Goal: Check status: Check status

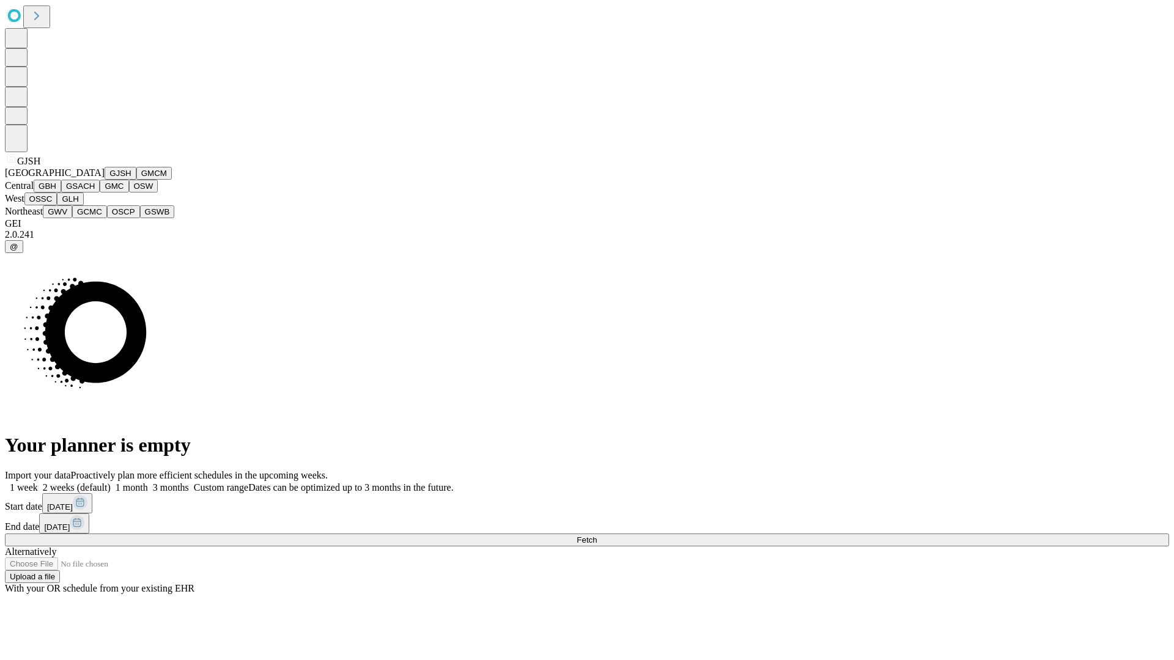
click at [105, 180] on button "GJSH" at bounding box center [121, 173] width 32 height 13
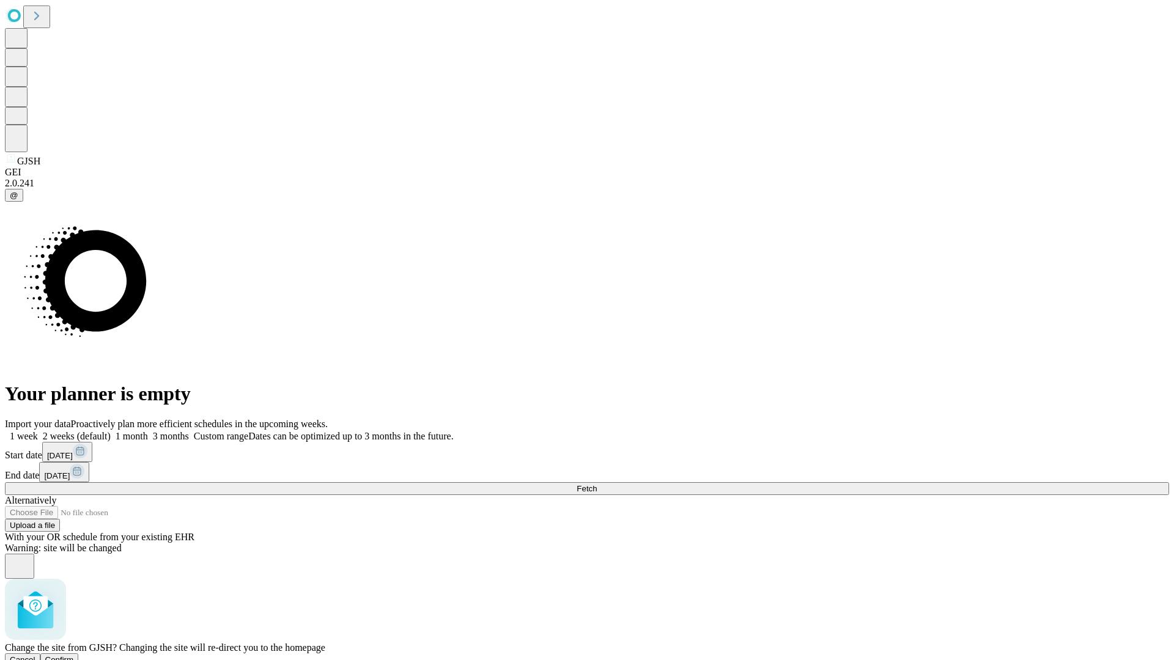
click at [74, 655] on span "Confirm" at bounding box center [59, 659] width 29 height 9
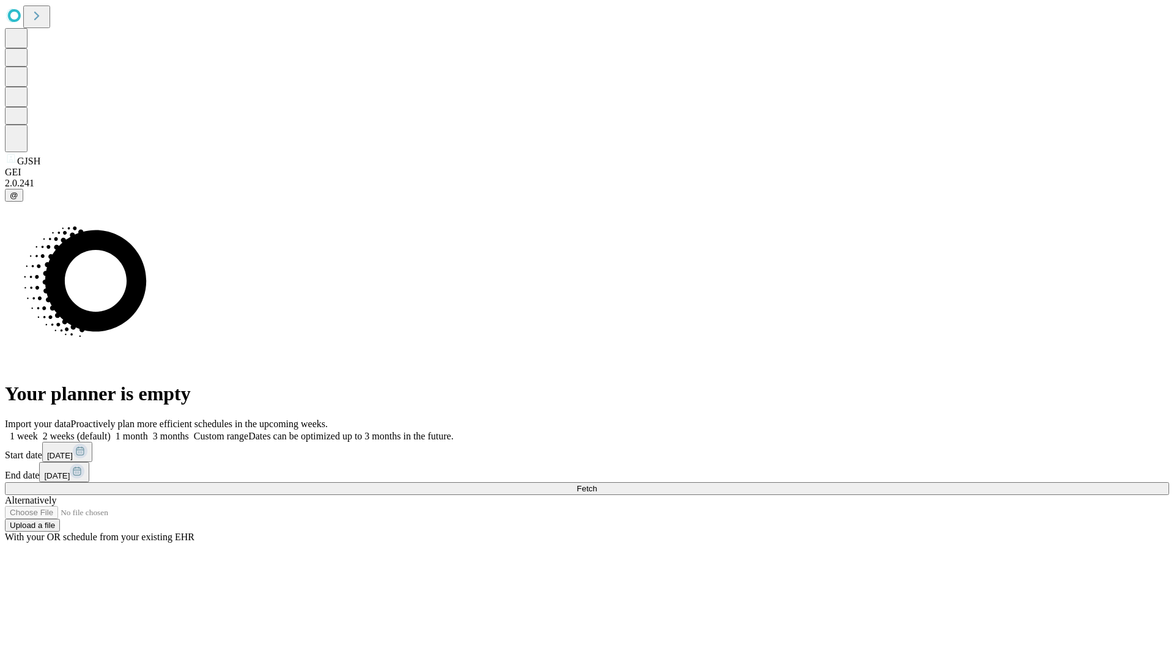
click at [111, 431] on label "2 weeks (default)" at bounding box center [74, 436] width 73 height 10
click at [597, 484] on span "Fetch" at bounding box center [587, 488] width 20 height 9
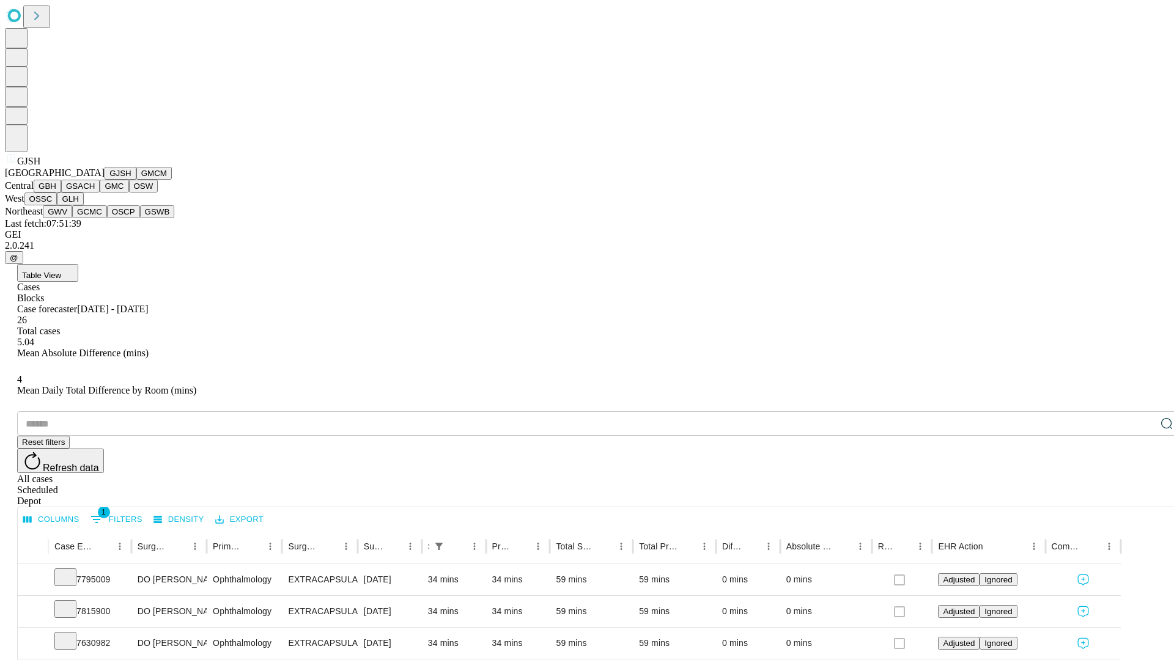
click at [136, 180] on button "GMCM" at bounding box center [153, 173] width 35 height 13
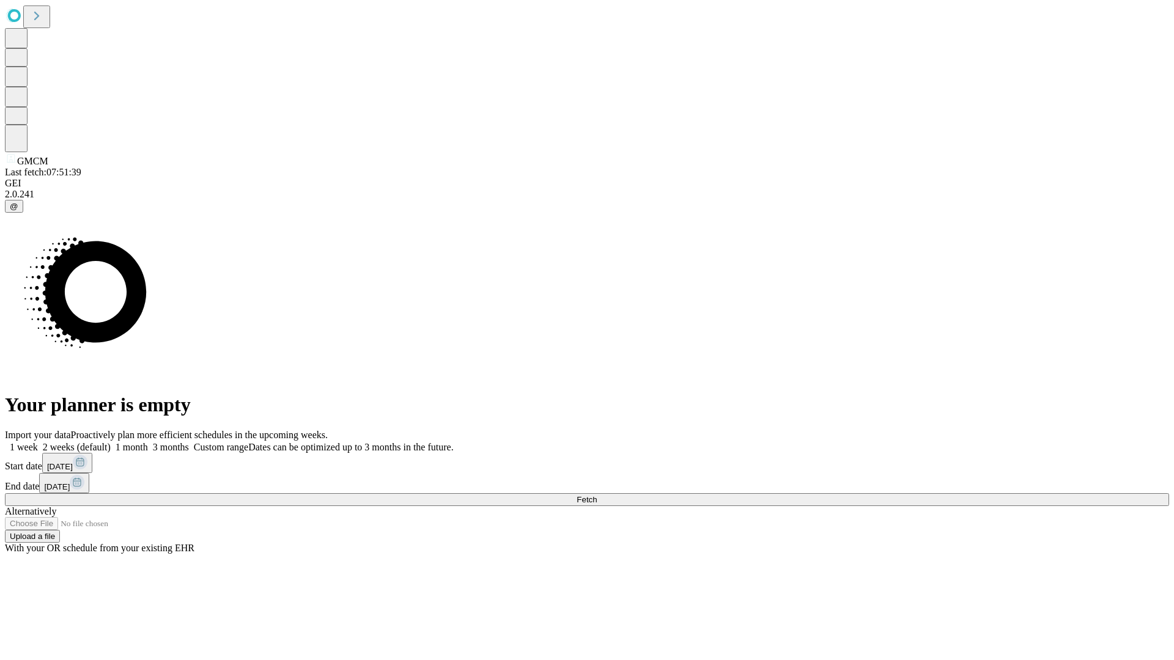
click at [111, 442] on label "2 weeks (default)" at bounding box center [74, 447] width 73 height 10
click at [597, 495] on span "Fetch" at bounding box center [587, 499] width 20 height 9
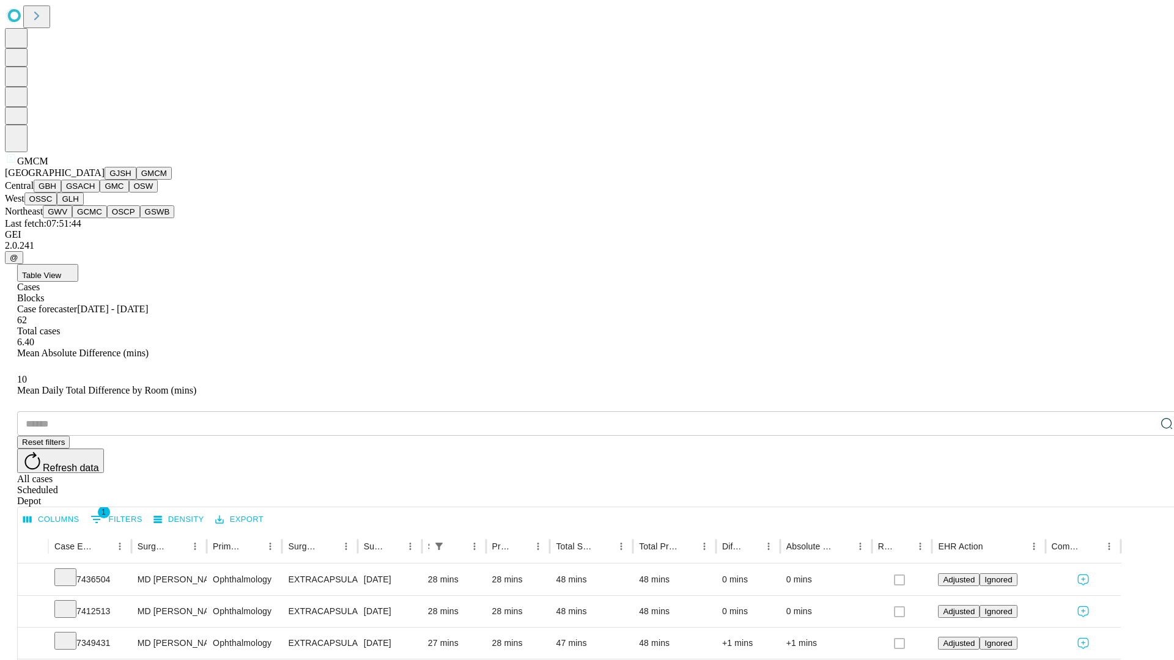
click at [61, 193] on button "GBH" at bounding box center [48, 186] width 28 height 13
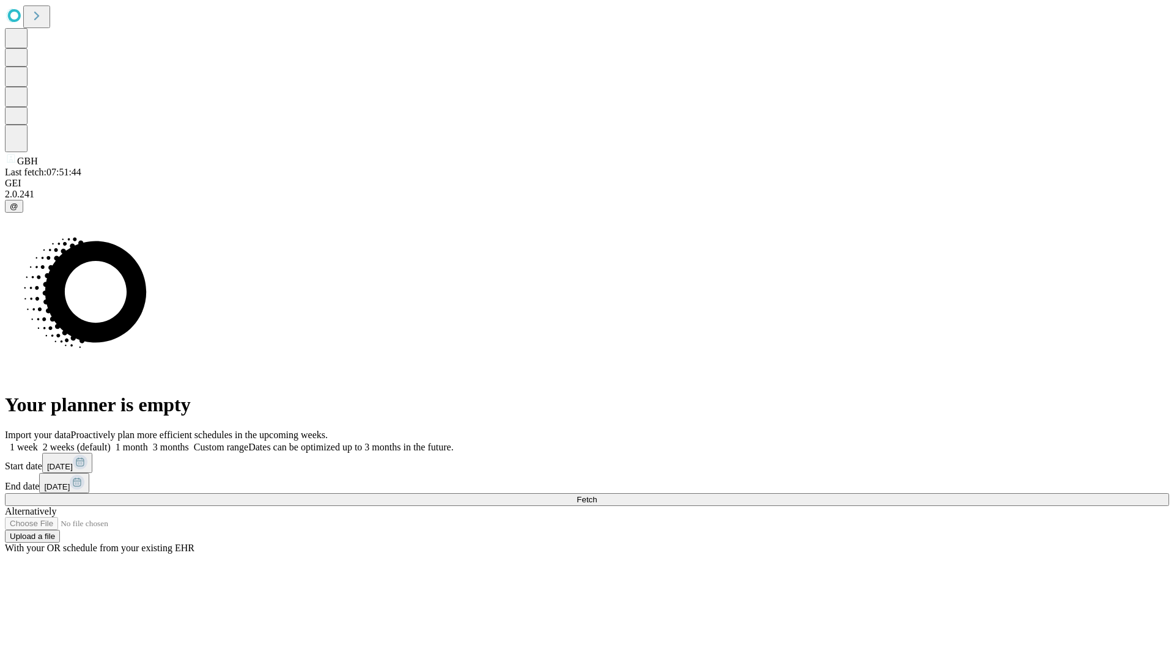
click at [111, 442] on label "2 weeks (default)" at bounding box center [74, 447] width 73 height 10
click at [597, 495] on span "Fetch" at bounding box center [587, 499] width 20 height 9
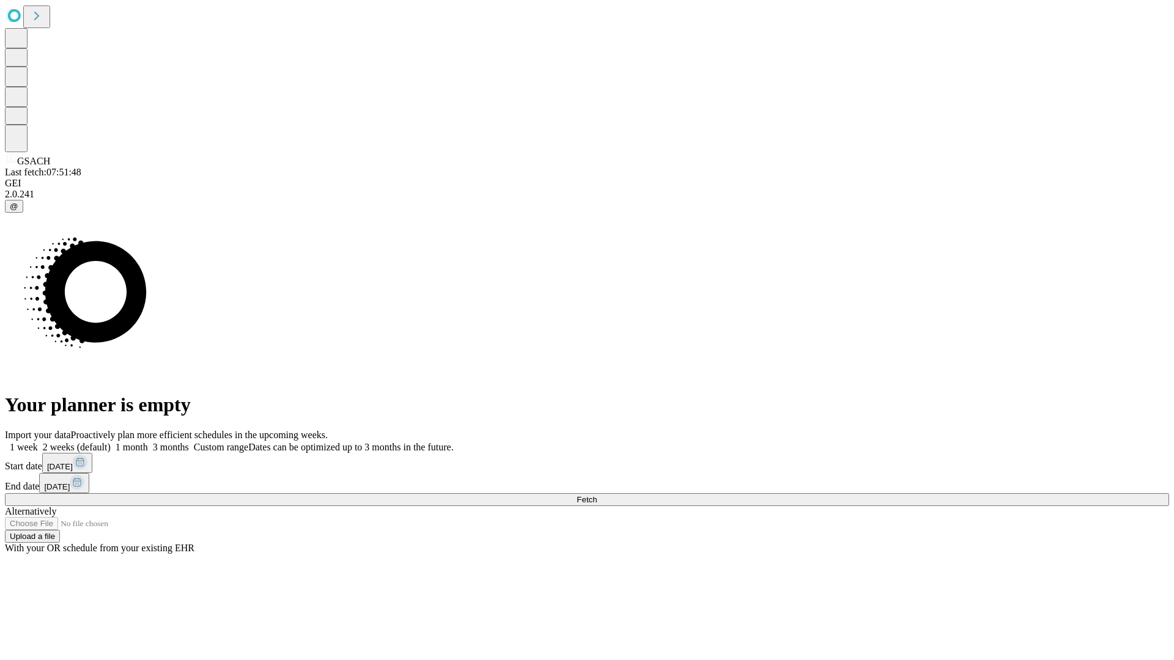
click at [111, 442] on label "2 weeks (default)" at bounding box center [74, 447] width 73 height 10
click at [597, 495] on span "Fetch" at bounding box center [587, 499] width 20 height 9
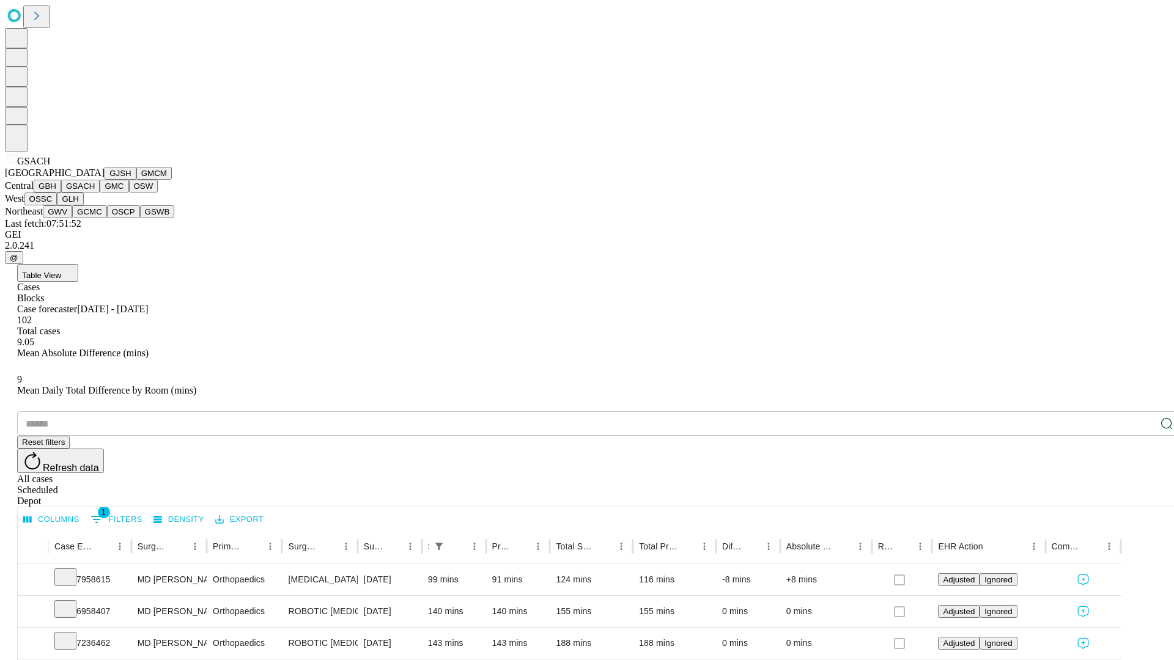
click at [100, 193] on button "GMC" at bounding box center [114, 186] width 29 height 13
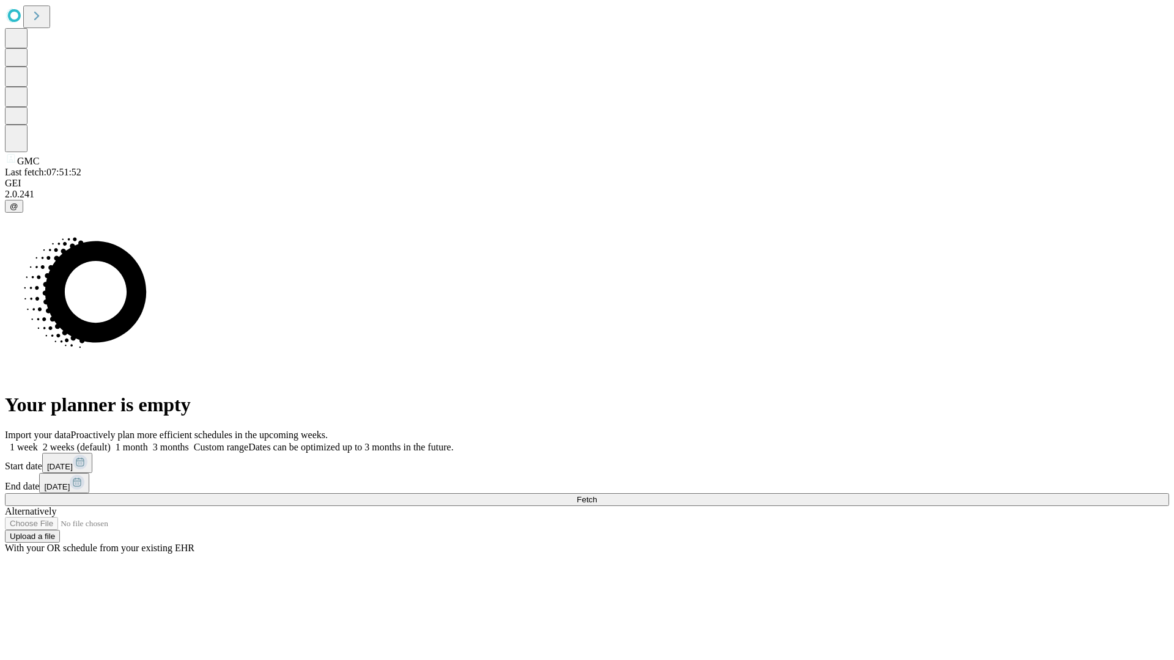
click at [597, 495] on span "Fetch" at bounding box center [587, 499] width 20 height 9
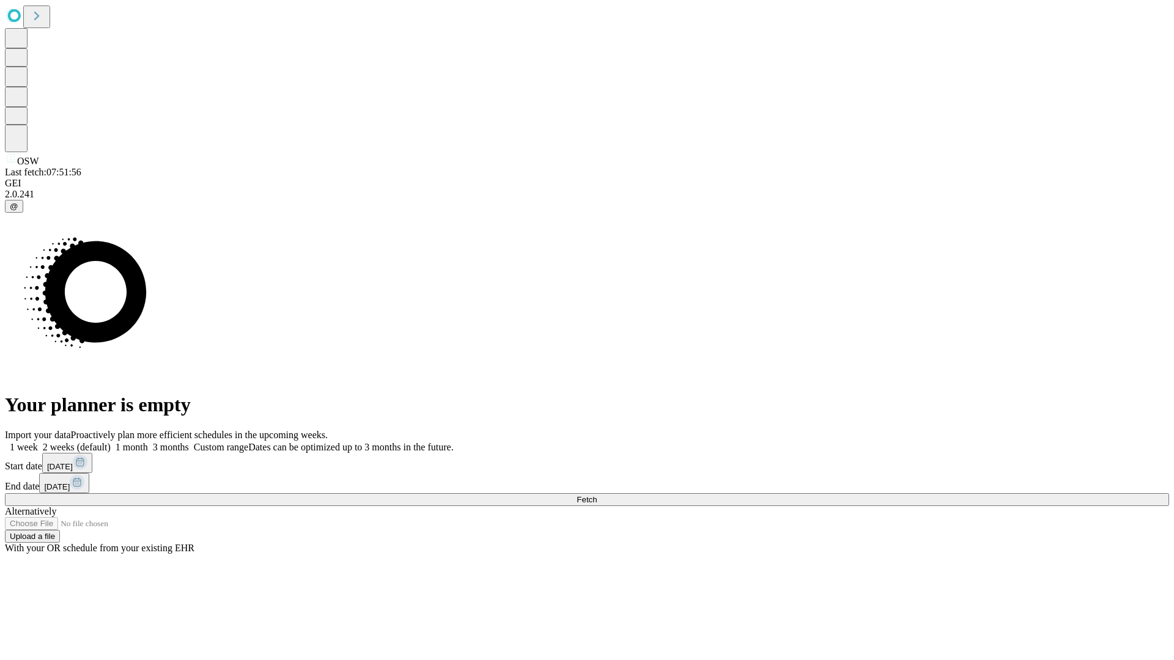
click at [111, 442] on label "2 weeks (default)" at bounding box center [74, 447] width 73 height 10
click at [597, 495] on span "Fetch" at bounding box center [587, 499] width 20 height 9
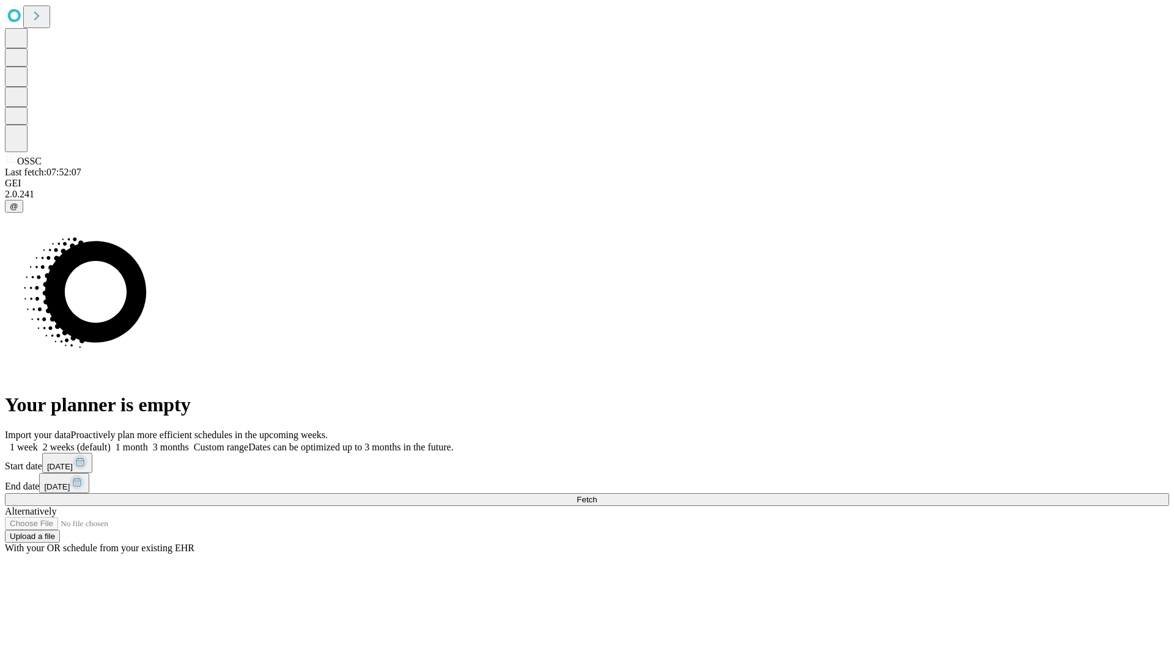
click at [111, 442] on label "2 weeks (default)" at bounding box center [74, 447] width 73 height 10
click at [597, 495] on span "Fetch" at bounding box center [587, 499] width 20 height 9
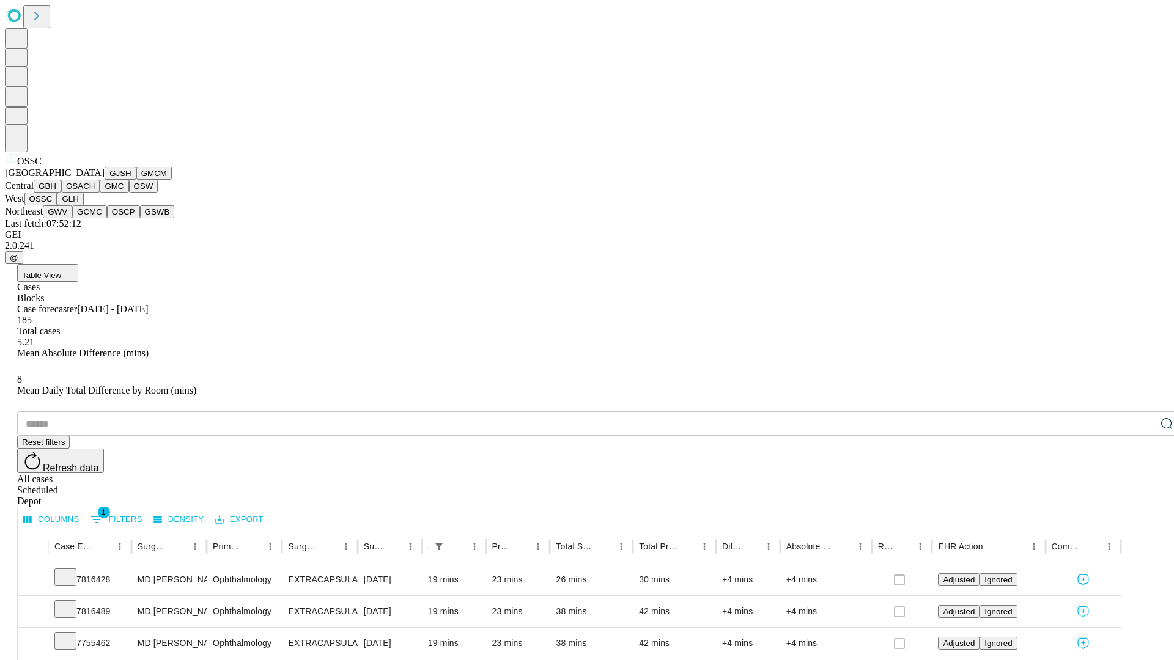
click at [83, 205] on button "GLH" at bounding box center [70, 199] width 26 height 13
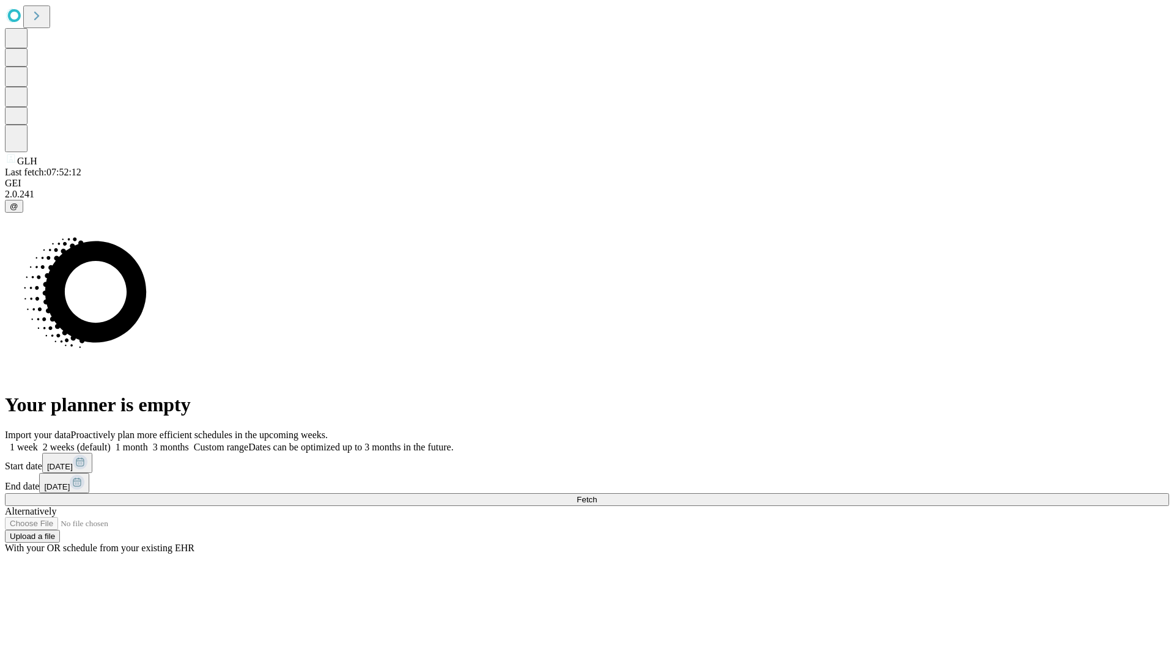
click at [111, 442] on label "2 weeks (default)" at bounding box center [74, 447] width 73 height 10
click at [597, 495] on span "Fetch" at bounding box center [587, 499] width 20 height 9
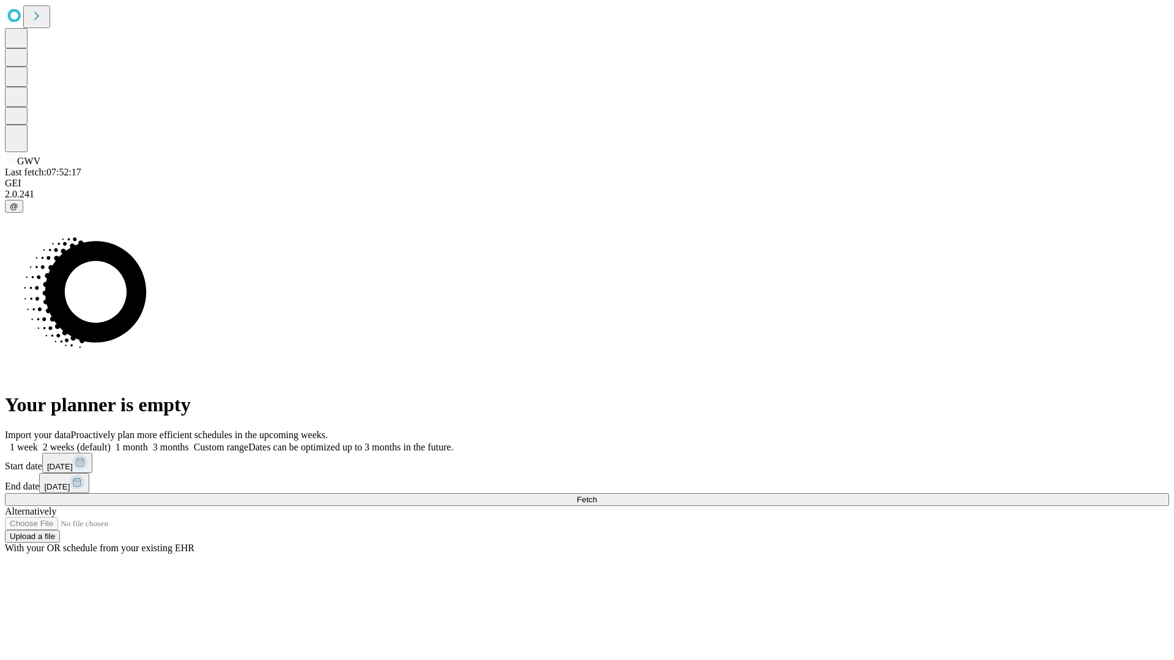
click at [111, 442] on label "2 weeks (default)" at bounding box center [74, 447] width 73 height 10
click at [597, 495] on span "Fetch" at bounding box center [587, 499] width 20 height 9
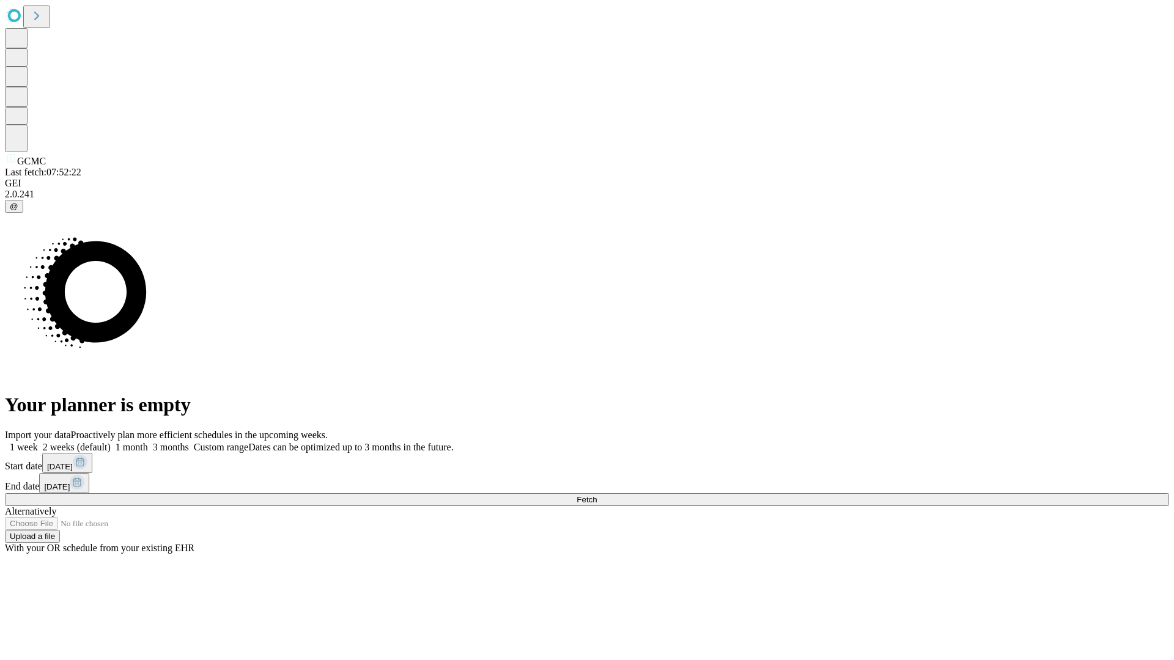
click at [597, 495] on span "Fetch" at bounding box center [587, 499] width 20 height 9
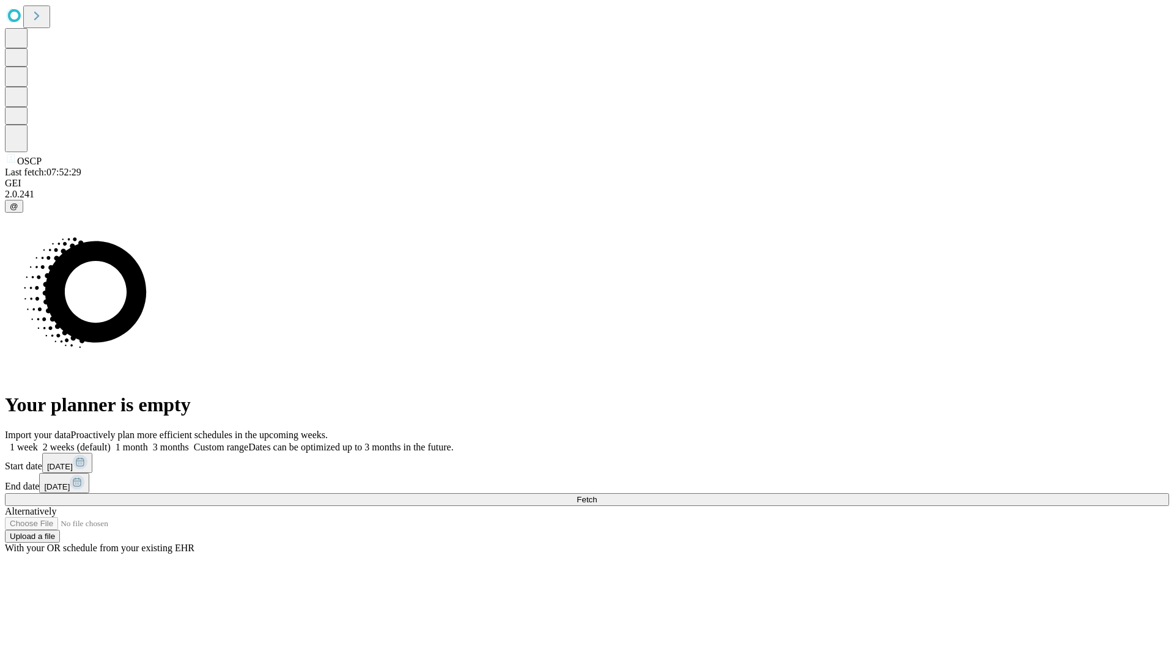
click at [111, 442] on label "2 weeks (default)" at bounding box center [74, 447] width 73 height 10
click at [597, 495] on span "Fetch" at bounding box center [587, 499] width 20 height 9
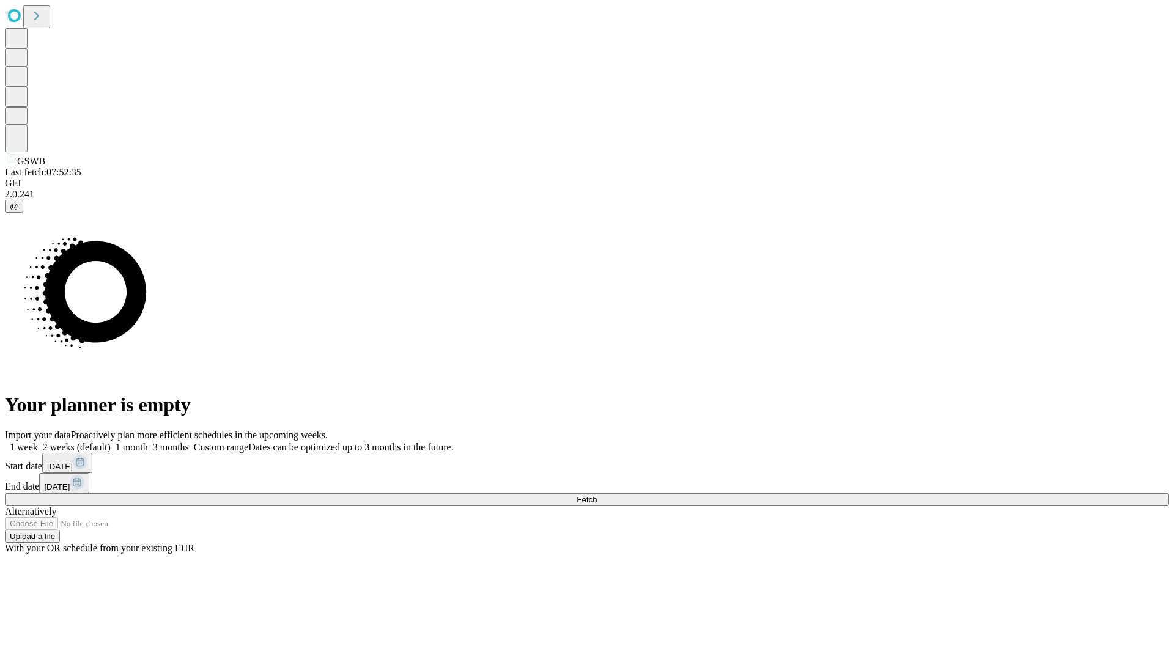
click at [111, 442] on label "2 weeks (default)" at bounding box center [74, 447] width 73 height 10
click at [597, 495] on span "Fetch" at bounding box center [587, 499] width 20 height 9
